Goal: Task Accomplishment & Management: Manage account settings

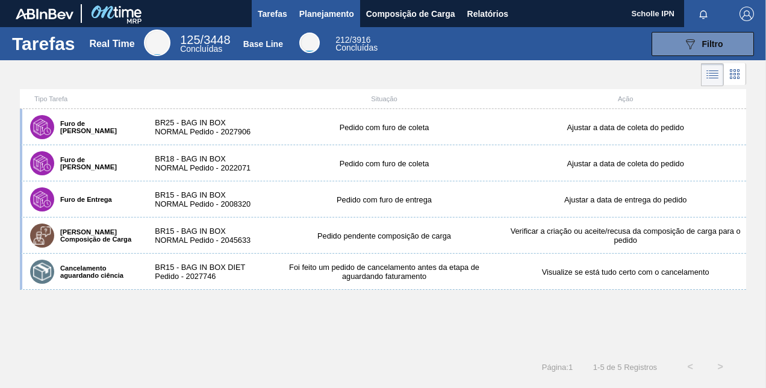
click at [326, 14] on span "Planejamento" at bounding box center [326, 14] width 55 height 14
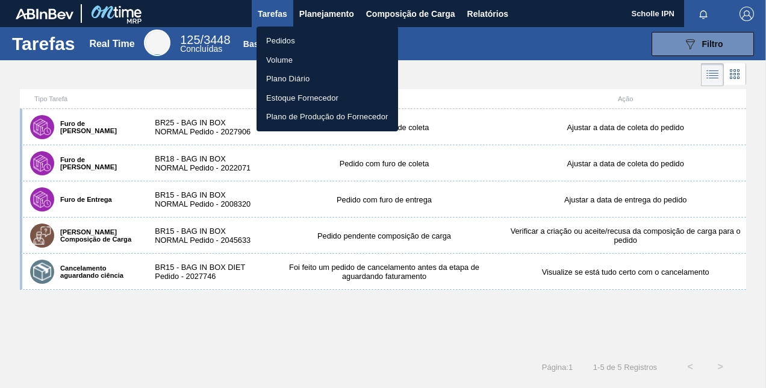
click at [319, 39] on li "Pedidos" at bounding box center [326, 40] width 141 height 19
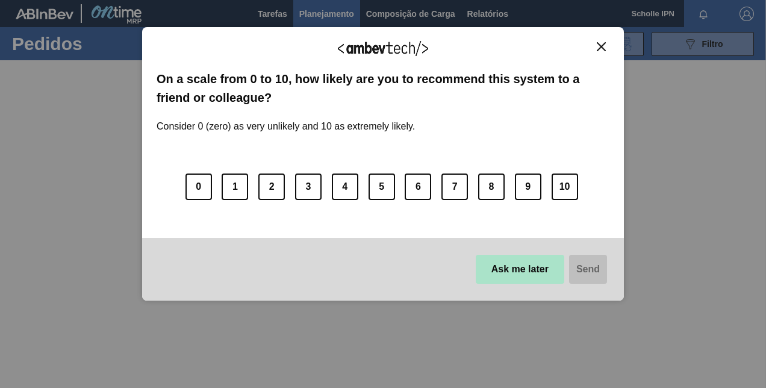
click at [535, 273] on button "Ask me later" at bounding box center [520, 269] width 88 height 29
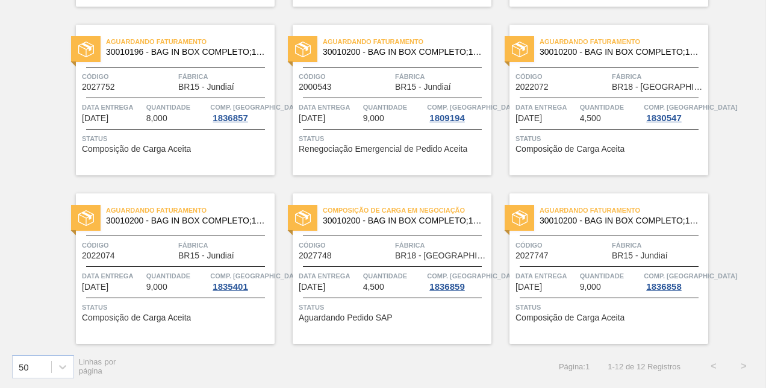
scroll to position [122, 0]
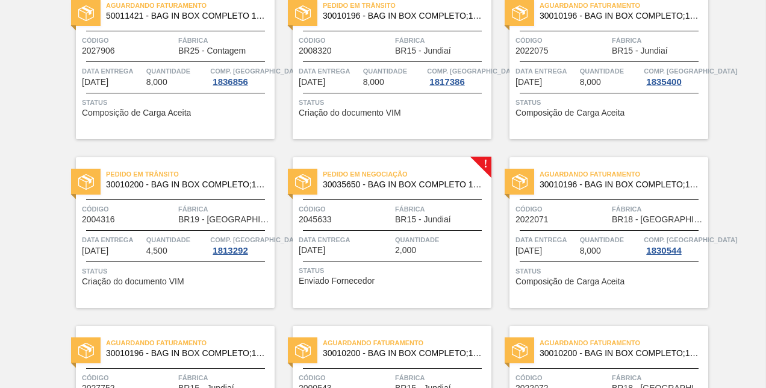
click at [432, 250] on div "Quantidade 2,000" at bounding box center [441, 244] width 93 height 21
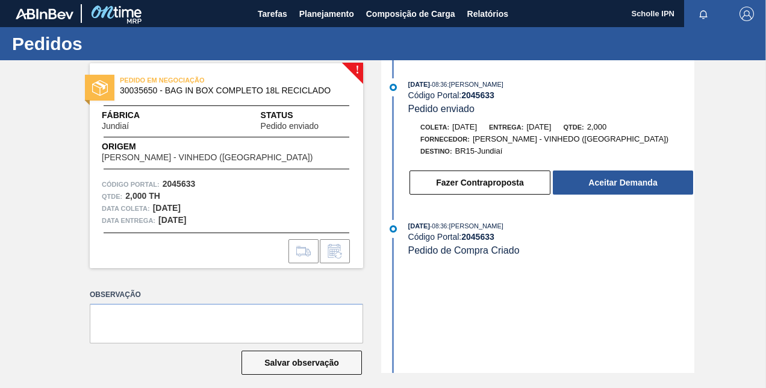
scroll to position [10, 0]
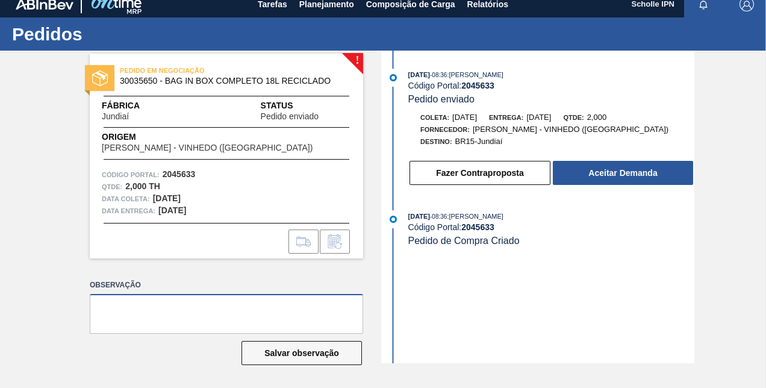
click at [249, 321] on textarea at bounding box center [226, 314] width 273 height 40
click at [249, 315] on textarea at bounding box center [226, 314] width 273 height 40
paste textarea "STAR#65584"
type textarea "STAR#65584"
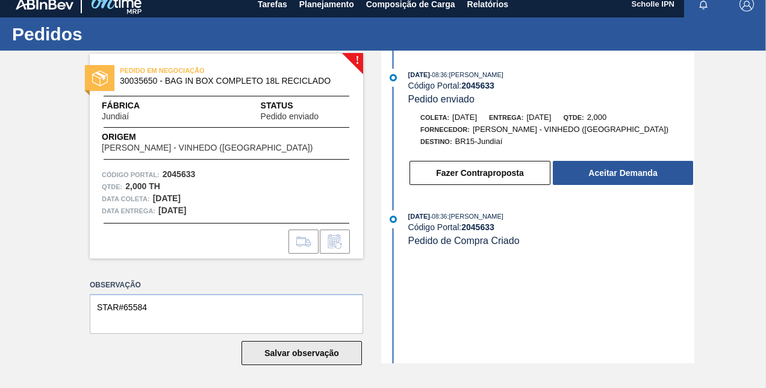
click at [311, 352] on button "Salvar observação" at bounding box center [301, 353] width 120 height 24
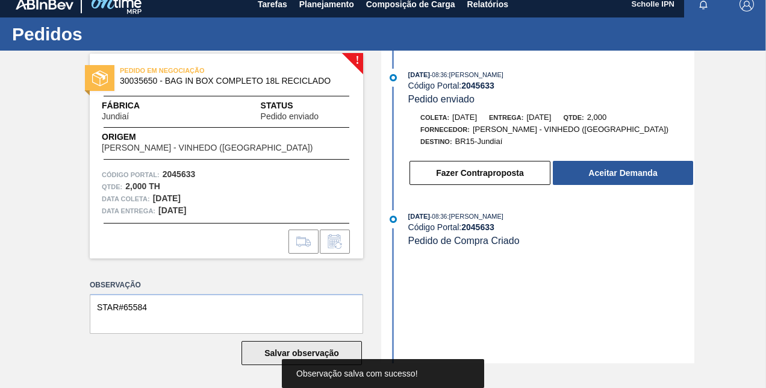
click at [306, 355] on button "Salvar observação" at bounding box center [301, 353] width 120 height 24
click at [288, 352] on button "Salvar observação" at bounding box center [301, 353] width 120 height 24
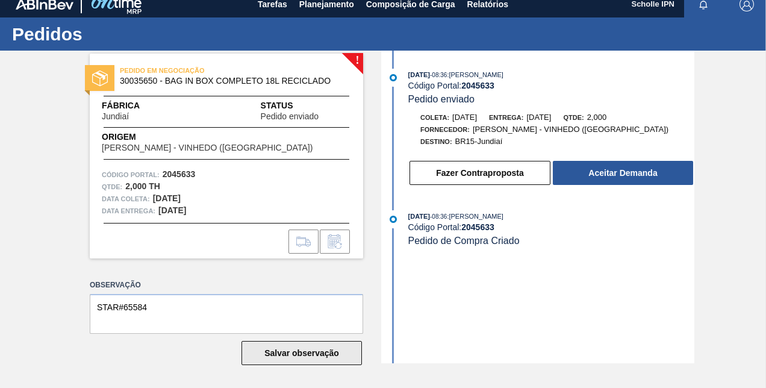
click at [288, 352] on button "Salvar observação" at bounding box center [301, 353] width 120 height 24
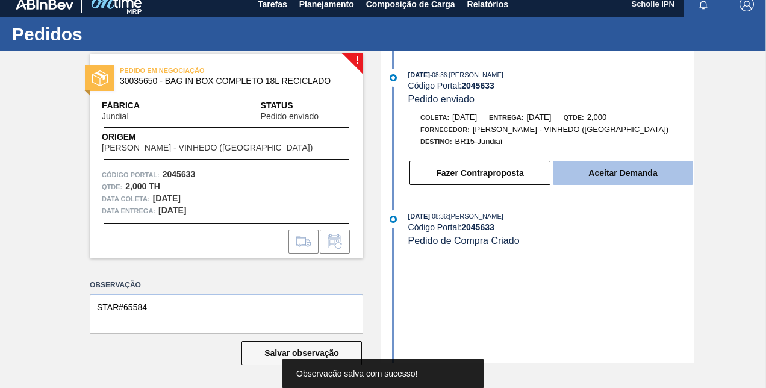
click at [645, 176] on button "Aceitar Demanda" at bounding box center [623, 173] width 140 height 24
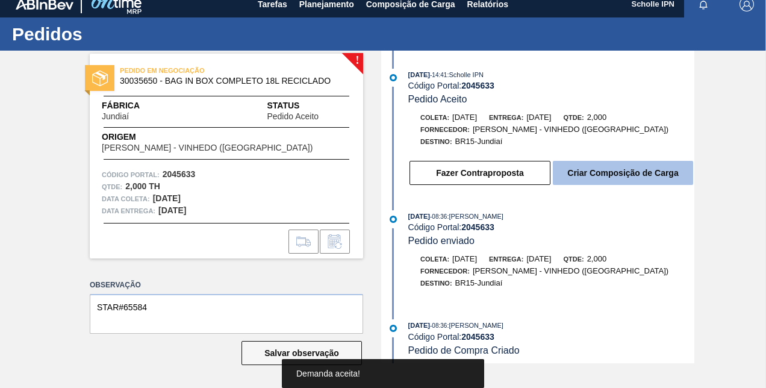
click at [565, 178] on button "Criar Composição de Carga" at bounding box center [623, 173] width 140 height 24
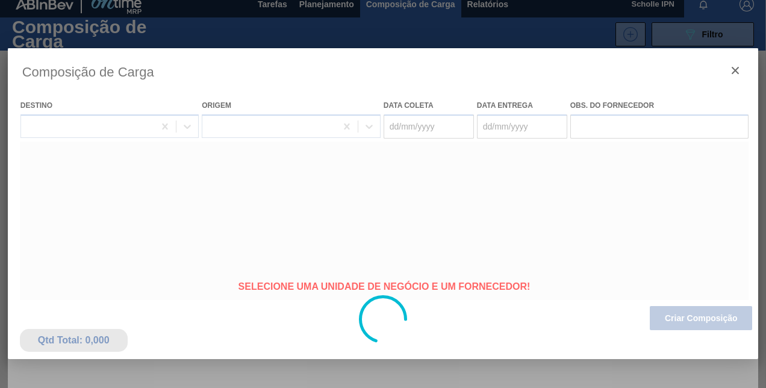
type coleta "[DATE]"
type Entrega "[DATE]"
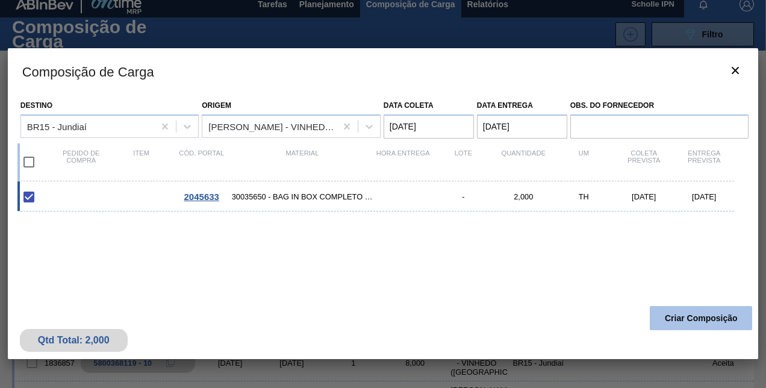
click at [674, 318] on button "Criar Composição" at bounding box center [700, 318] width 102 height 24
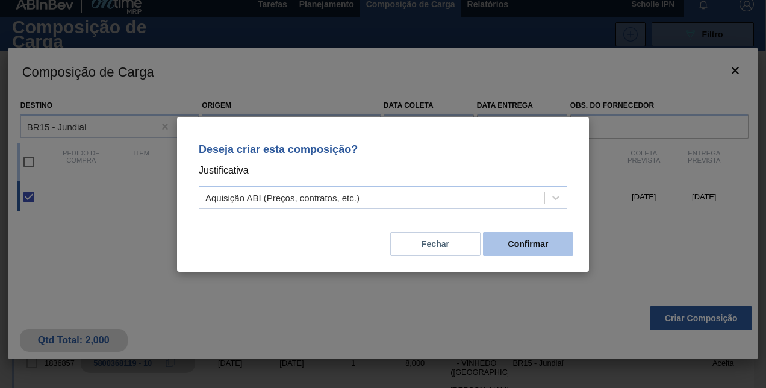
click at [510, 248] on button "Confirmar" at bounding box center [528, 244] width 90 height 24
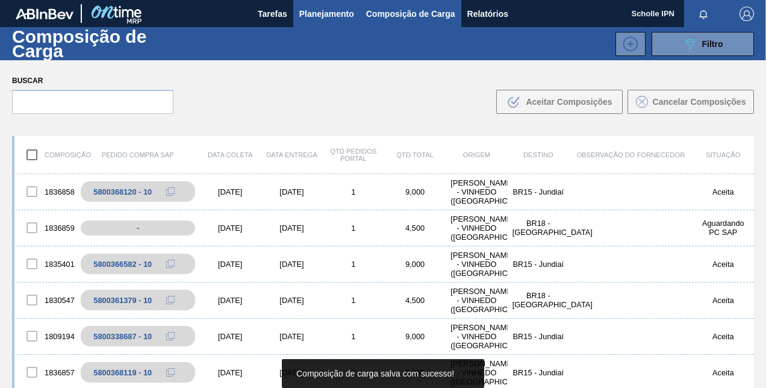
click at [335, 21] on button "Planejamento" at bounding box center [326, 13] width 67 height 27
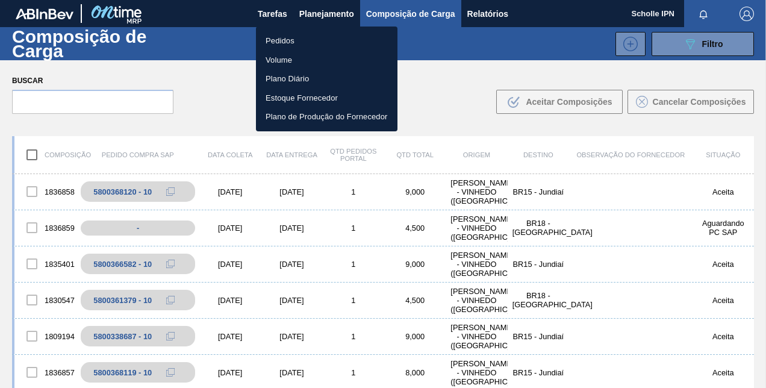
click at [329, 40] on li "Pedidos" at bounding box center [326, 40] width 141 height 19
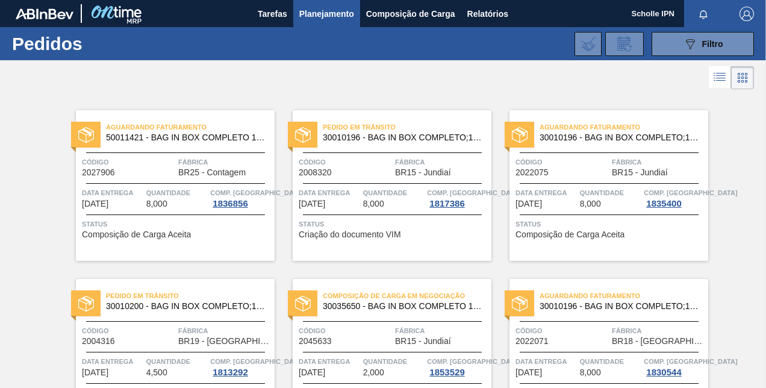
scroll to position [181, 0]
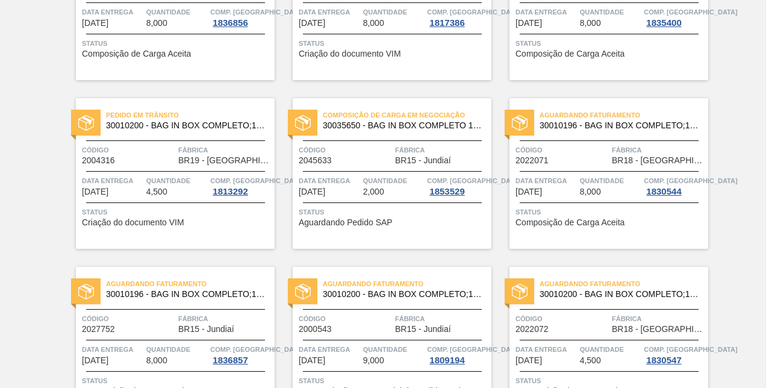
click at [425, 120] on span "Composição de Carga em Negociação" at bounding box center [407, 115] width 169 height 12
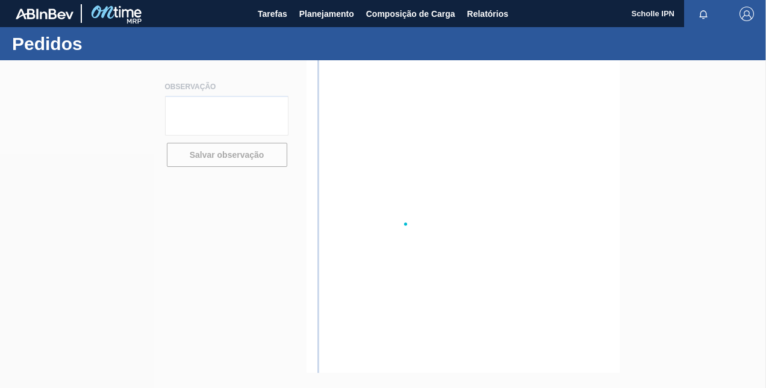
type textarea "STAR#65584"
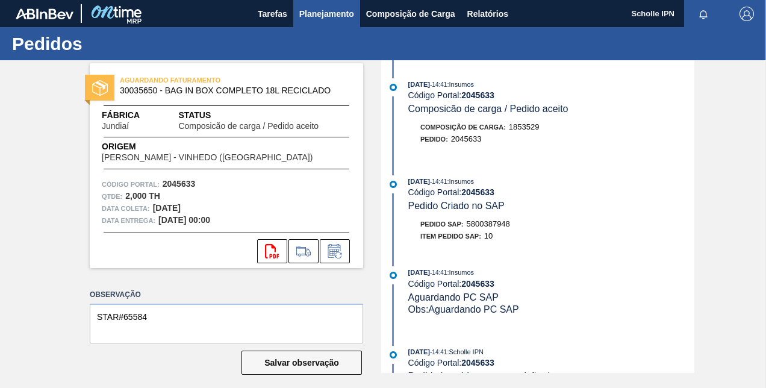
click at [326, 14] on span "Planejamento" at bounding box center [326, 14] width 55 height 14
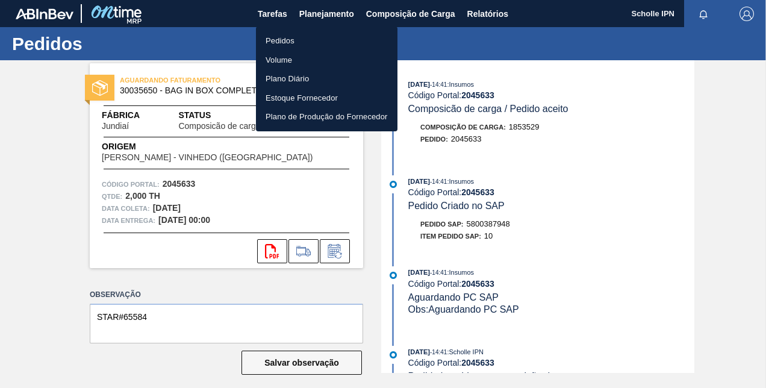
click at [323, 40] on li "Pedidos" at bounding box center [326, 40] width 141 height 19
